Goal: Task Accomplishment & Management: Manage account settings

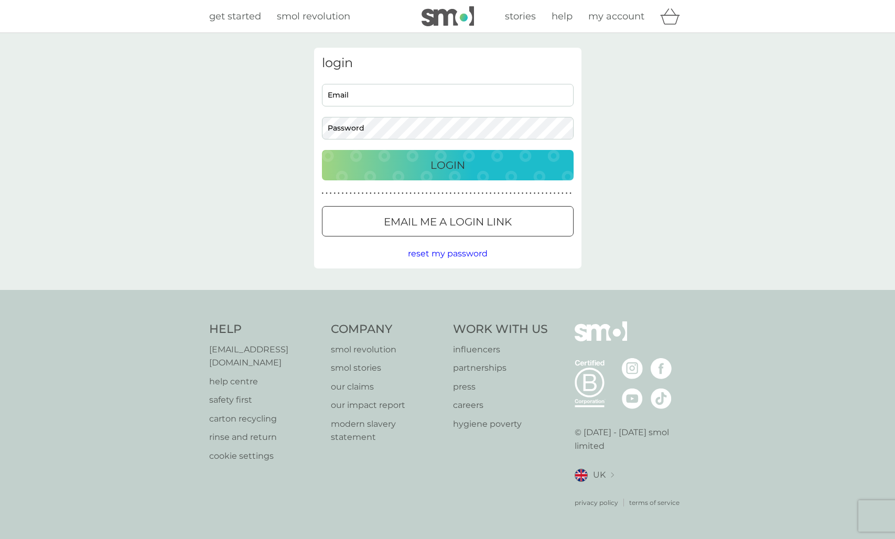
type input "[EMAIL_ADDRESS][DOMAIN_NAME]"
click at [464, 171] on p "Login" at bounding box center [448, 165] width 35 height 17
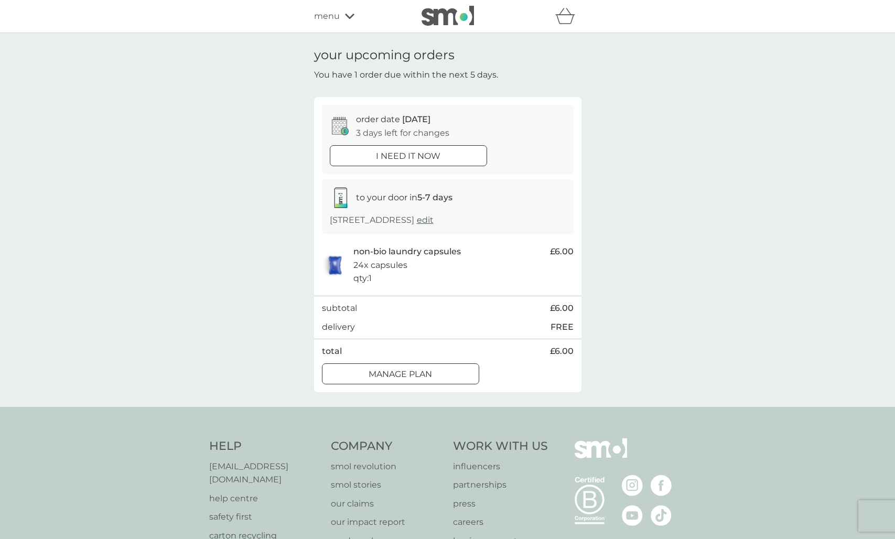
click at [437, 374] on div "Manage plan" at bounding box center [401, 375] width 156 height 14
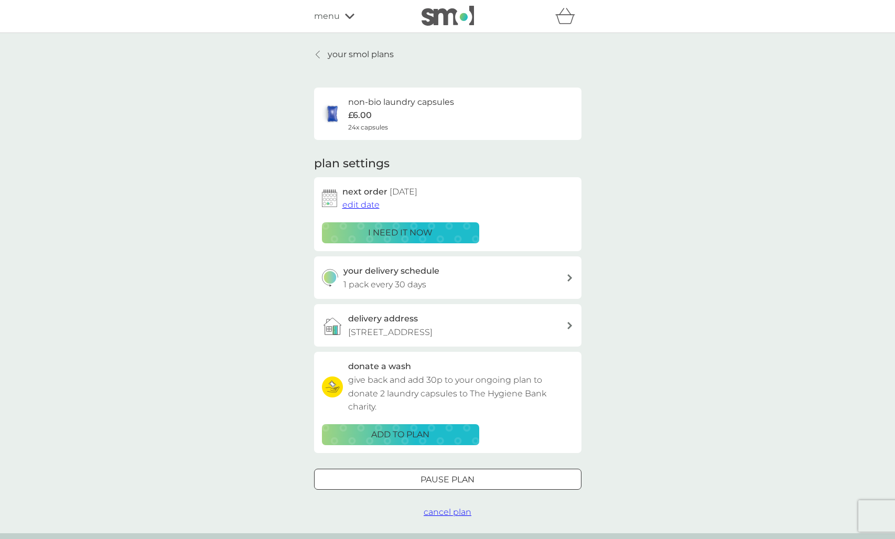
click at [363, 203] on span "edit date" at bounding box center [360, 205] width 37 height 10
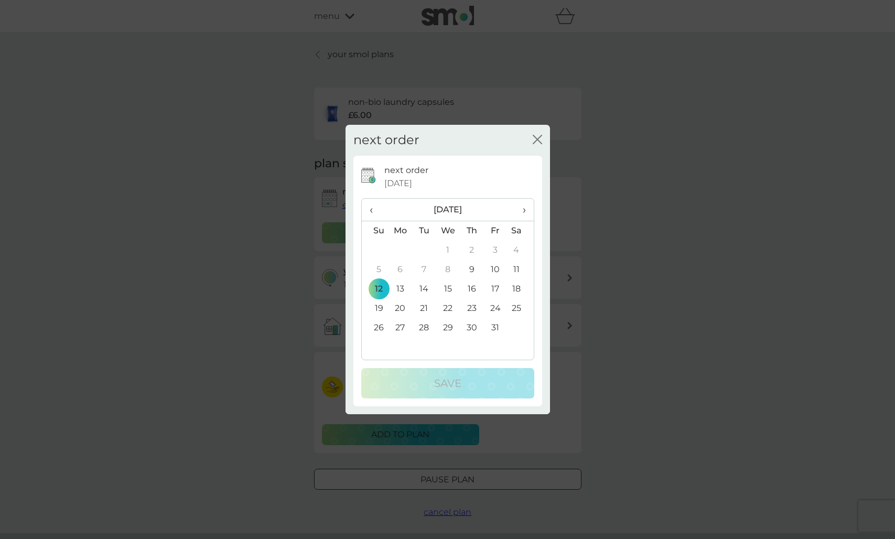
click at [378, 330] on td "26" at bounding box center [375, 327] width 27 height 19
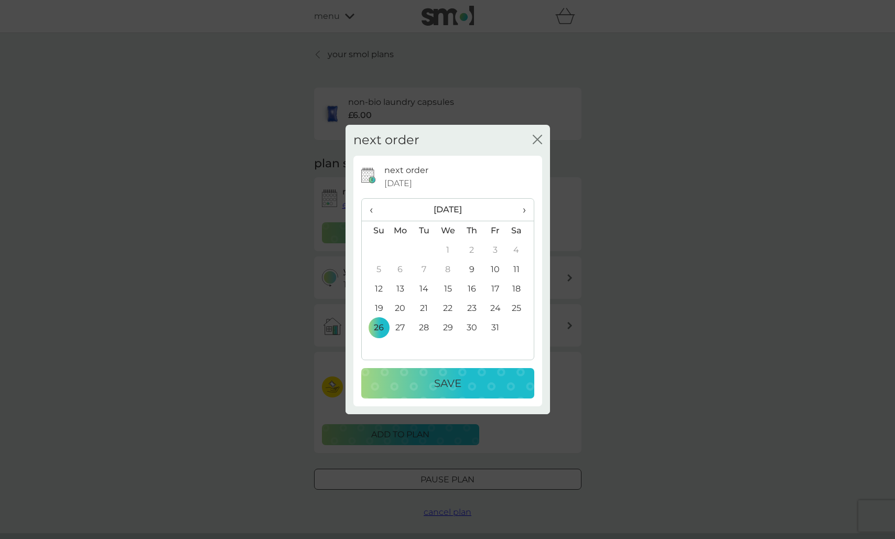
click at [494, 327] on td "31" at bounding box center [496, 327] width 24 height 19
click at [466, 383] on div "Save" at bounding box center [448, 383] width 152 height 17
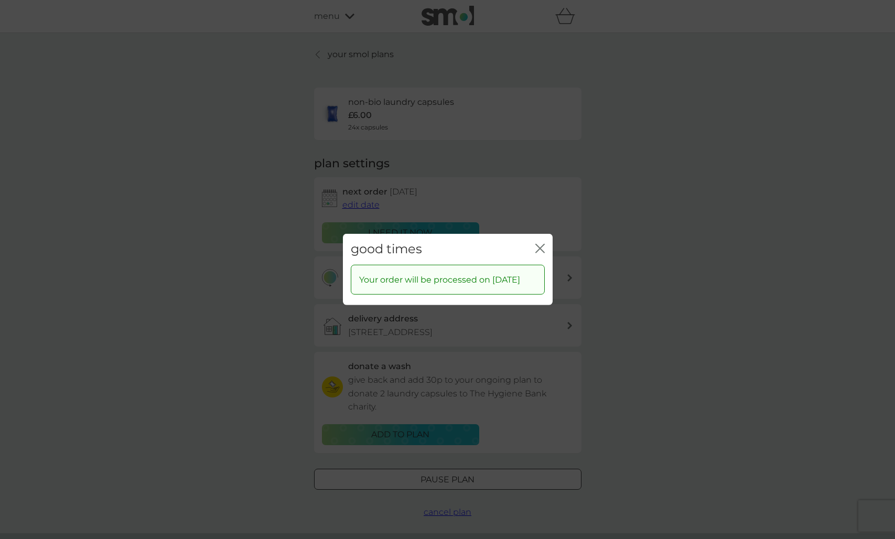
click at [541, 244] on icon "close" at bounding box center [539, 248] width 9 height 9
